Goal: Information Seeking & Learning: Learn about a topic

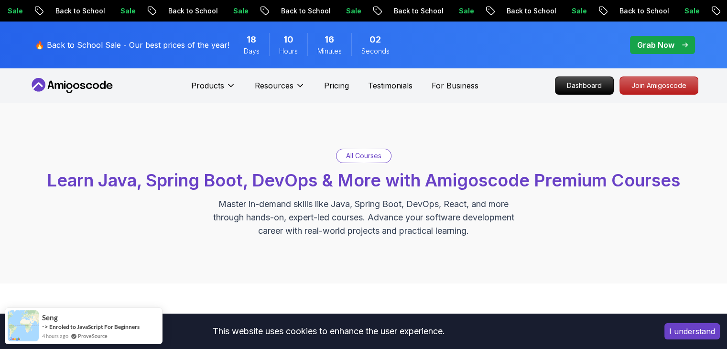
click at [648, 47] on p "Grab Now" at bounding box center [655, 44] width 37 height 11
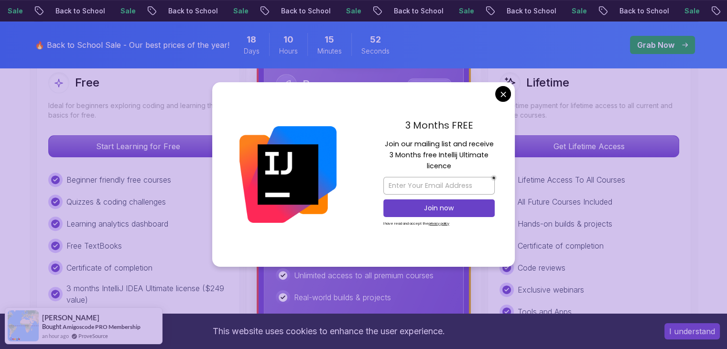
scroll to position [294, 0]
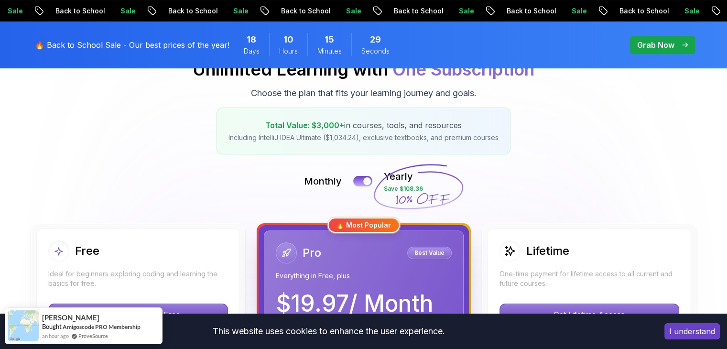
scroll to position [0, 0]
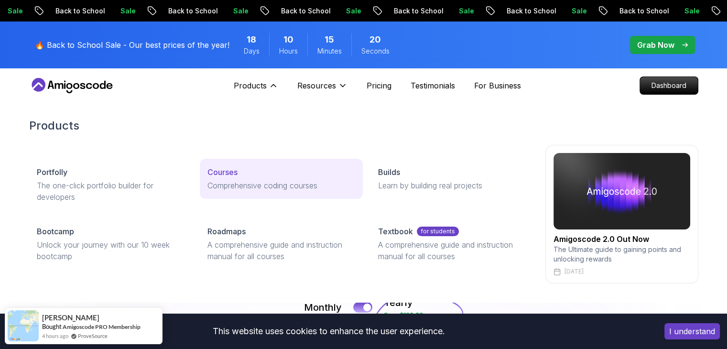
click at [227, 173] on p "Courses" at bounding box center [222, 171] width 30 height 11
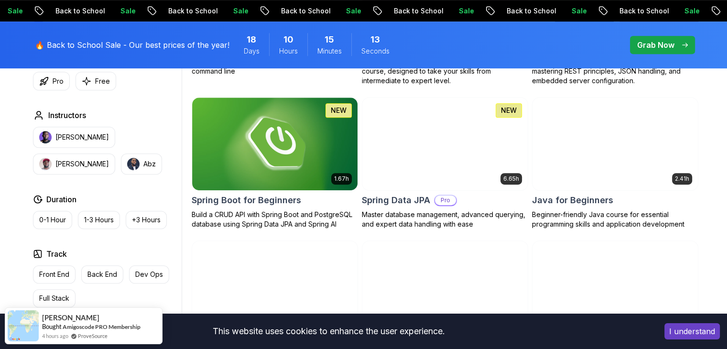
scroll to position [432, 0]
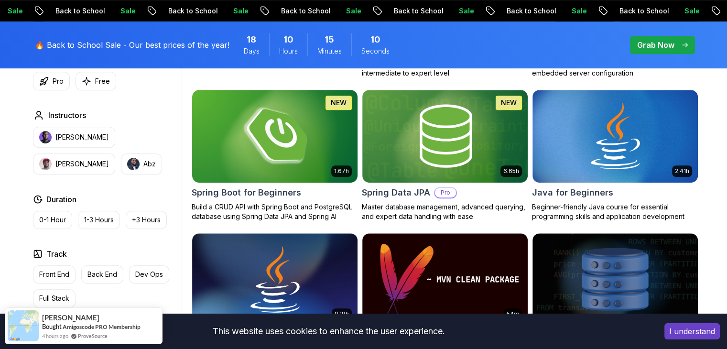
click at [269, 190] on h2 "Spring Boot for Beginners" at bounding box center [246, 192] width 109 height 13
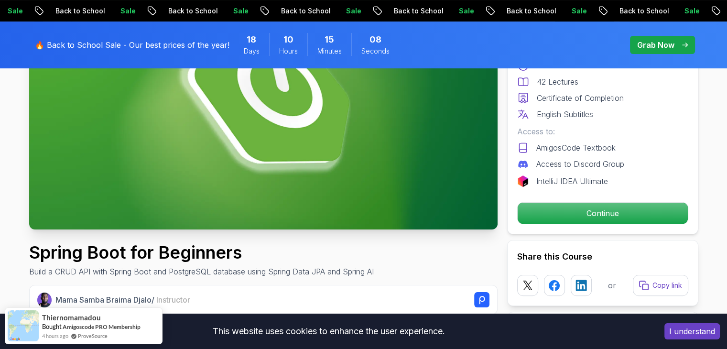
scroll to position [198, 0]
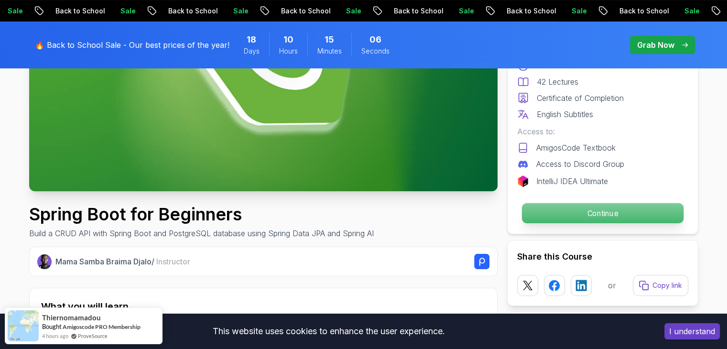
click at [583, 214] on p "Continue" at bounding box center [602, 213] width 162 height 20
click at [603, 210] on p "Continue" at bounding box center [602, 213] width 162 height 20
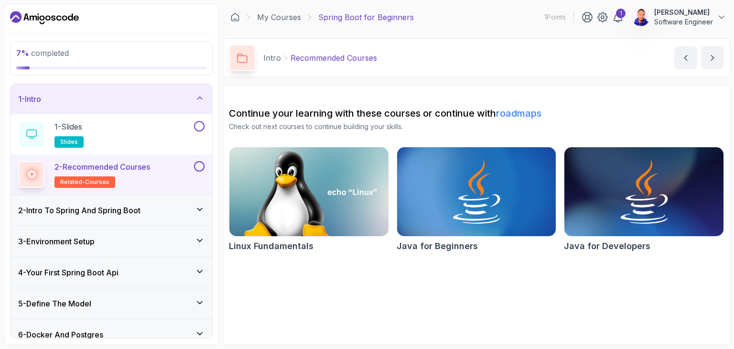
click at [91, 211] on h3 "2 - Intro To Spring And Spring Boot" at bounding box center [79, 210] width 122 height 11
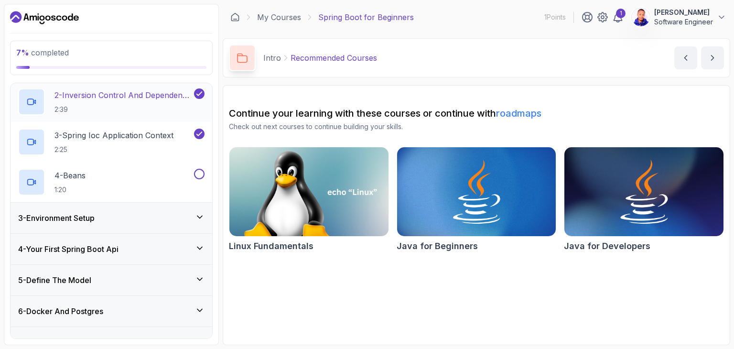
scroll to position [104, 0]
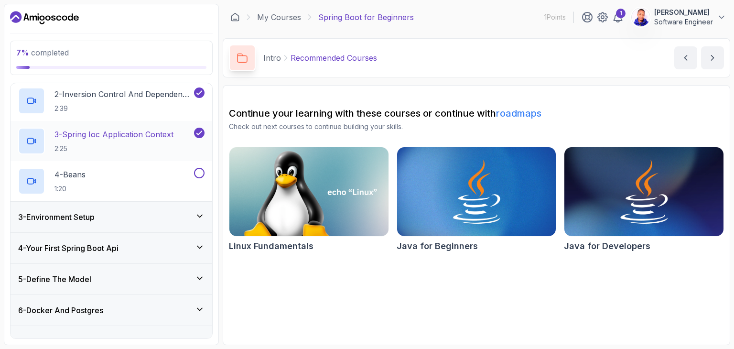
click at [107, 132] on p "3 - Spring Ioc Application Context" at bounding box center [113, 134] width 119 height 11
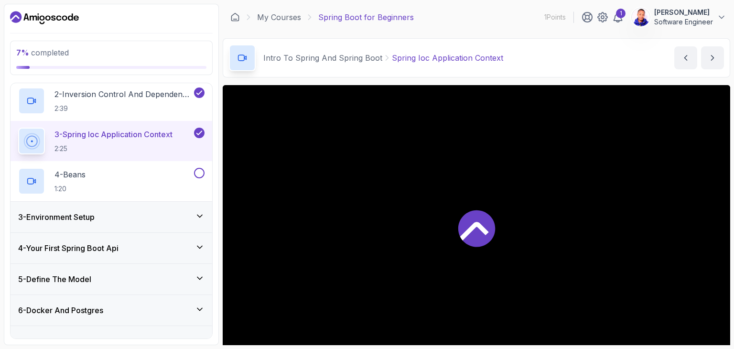
click at [107, 132] on p "3 - Spring Ioc Application Context" at bounding box center [113, 134] width 118 height 11
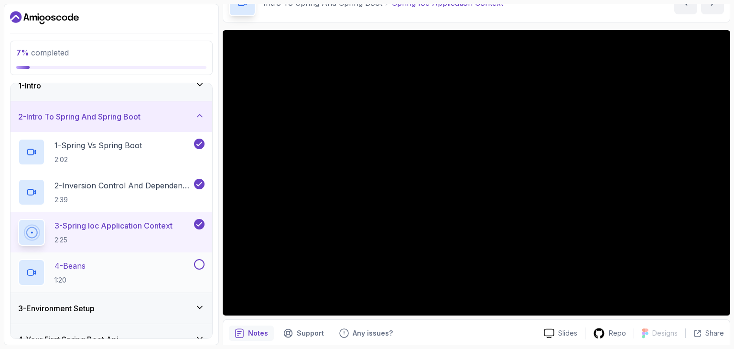
scroll to position [12, 0]
click at [111, 189] on p "2 - Inversion Control And Dependency Injection" at bounding box center [123, 185] width 138 height 11
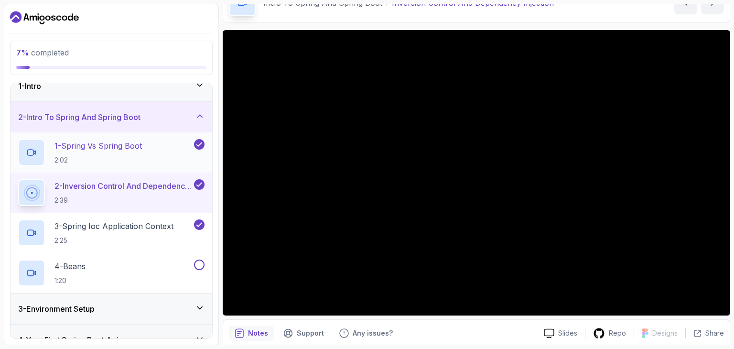
click at [115, 146] on p "1 - Spring Vs Spring Boot" at bounding box center [97, 145] width 87 height 11
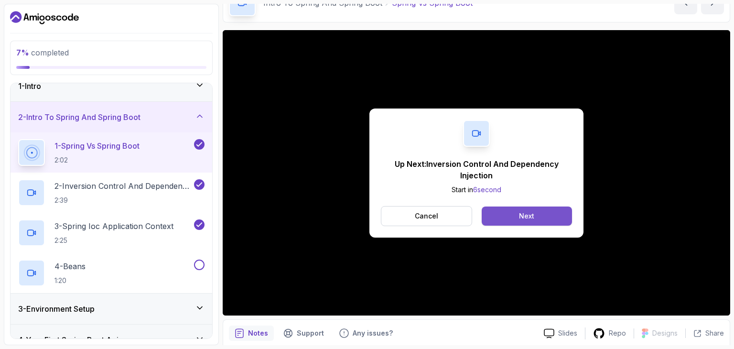
click at [517, 221] on button "Next" at bounding box center [527, 215] width 90 height 19
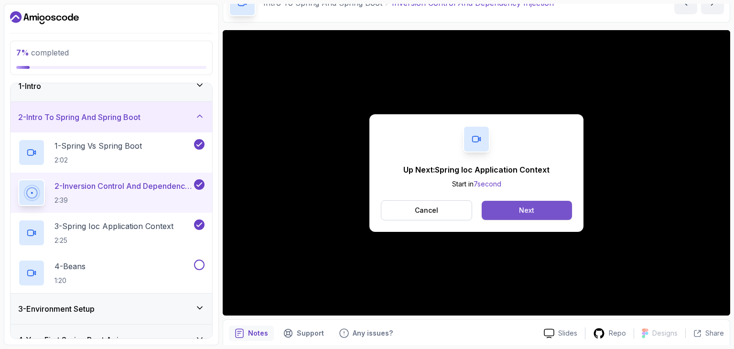
click at [529, 211] on div "Next" at bounding box center [526, 210] width 15 height 10
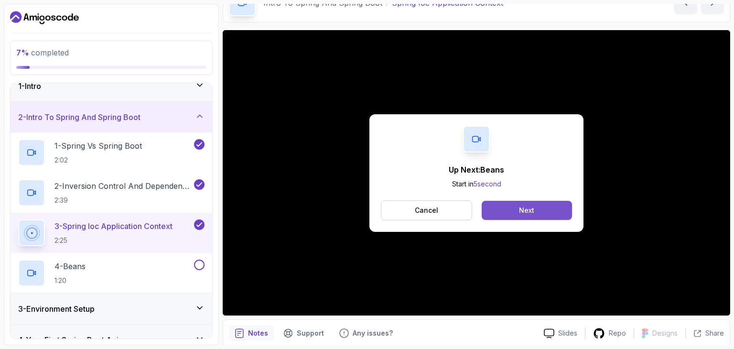
click at [515, 210] on button "Next" at bounding box center [527, 210] width 90 height 19
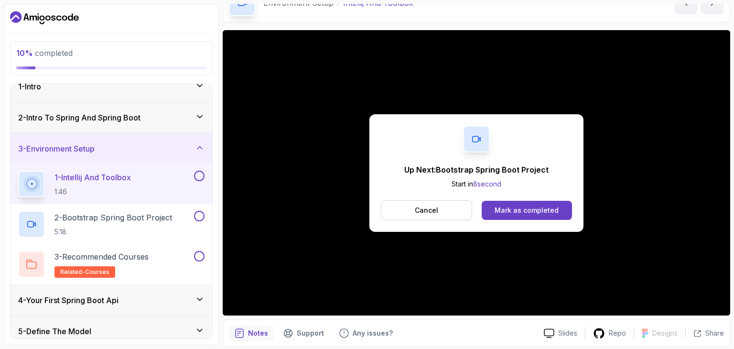
click at [414, 104] on div "Up Next: Bootstrap Spring Boot Project Start in 8 second Cancel Mark as complet…" at bounding box center [477, 172] width 508 height 285
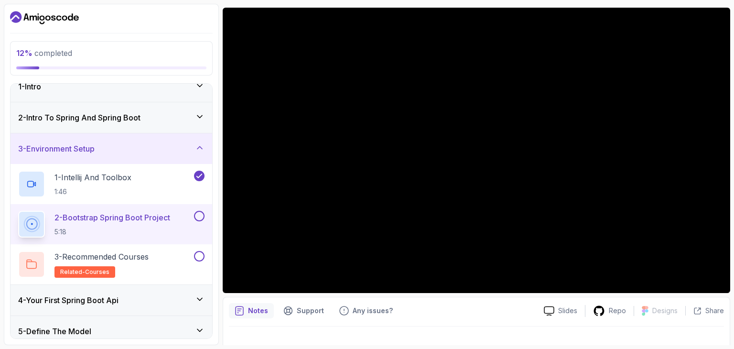
scroll to position [78, 0]
